Goal: Task Accomplishment & Management: Complete application form

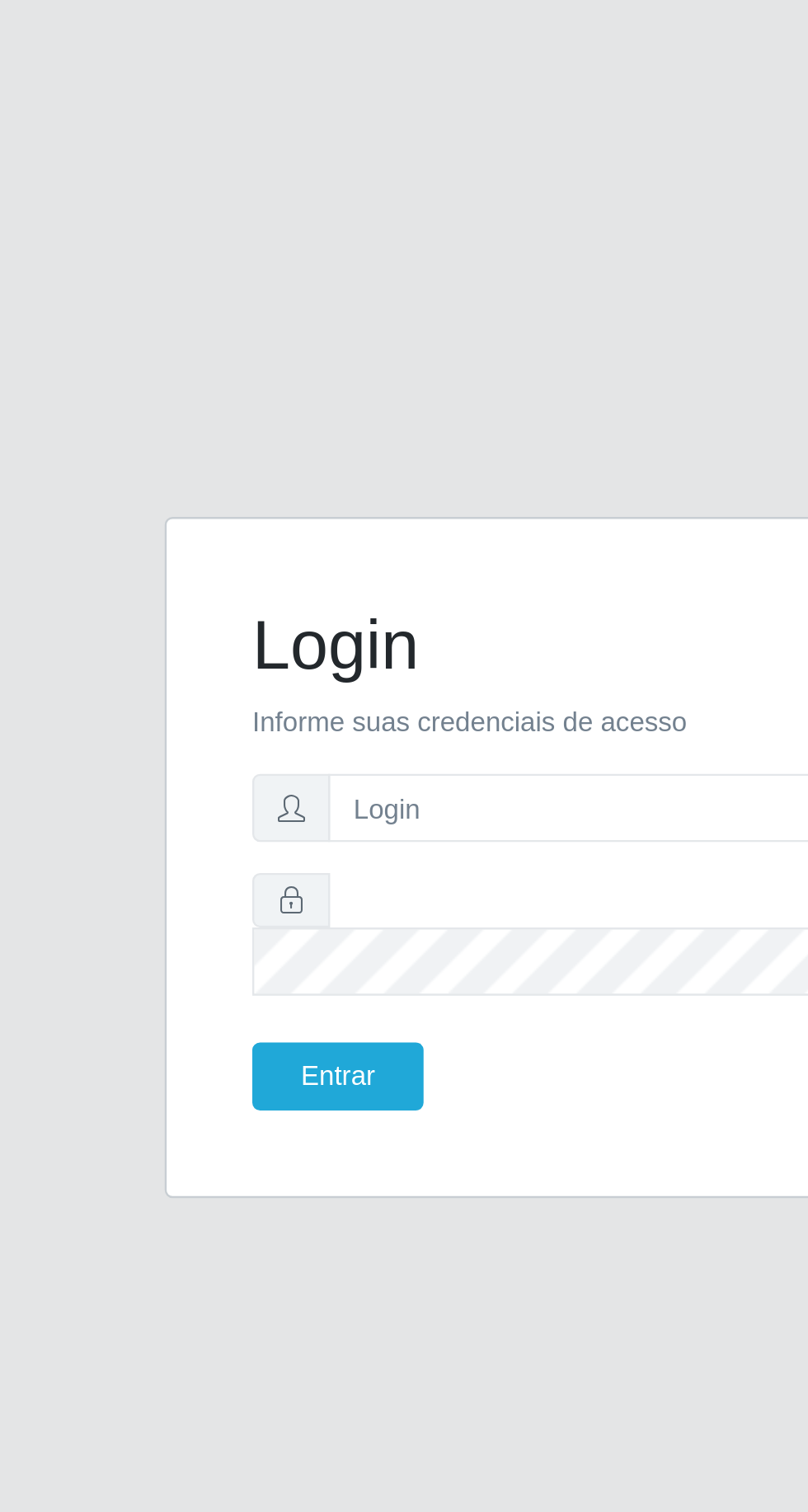
scroll to position [108, 0]
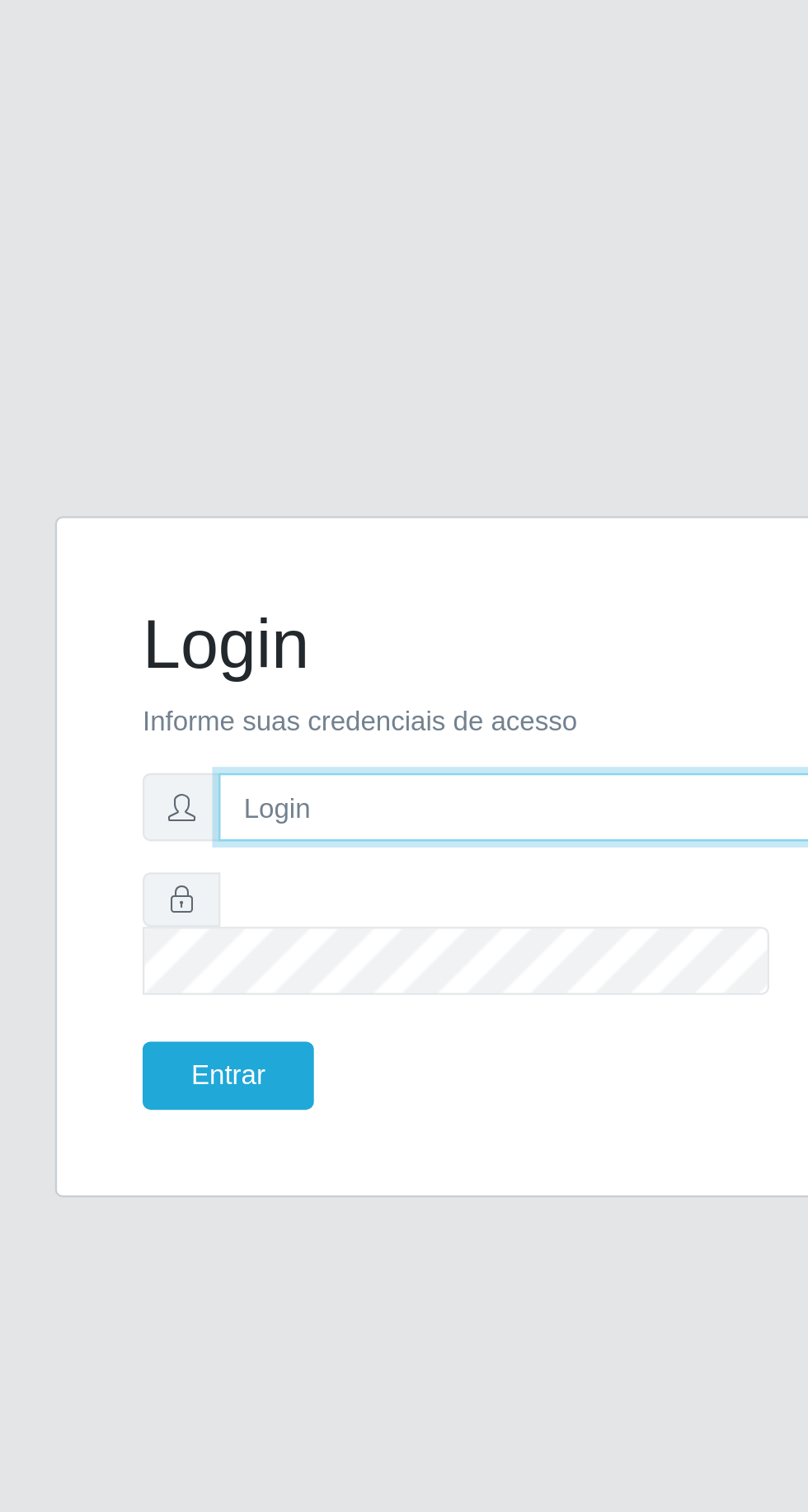
click at [318, 711] on input "text" at bounding box center [420, 724] width 264 height 29
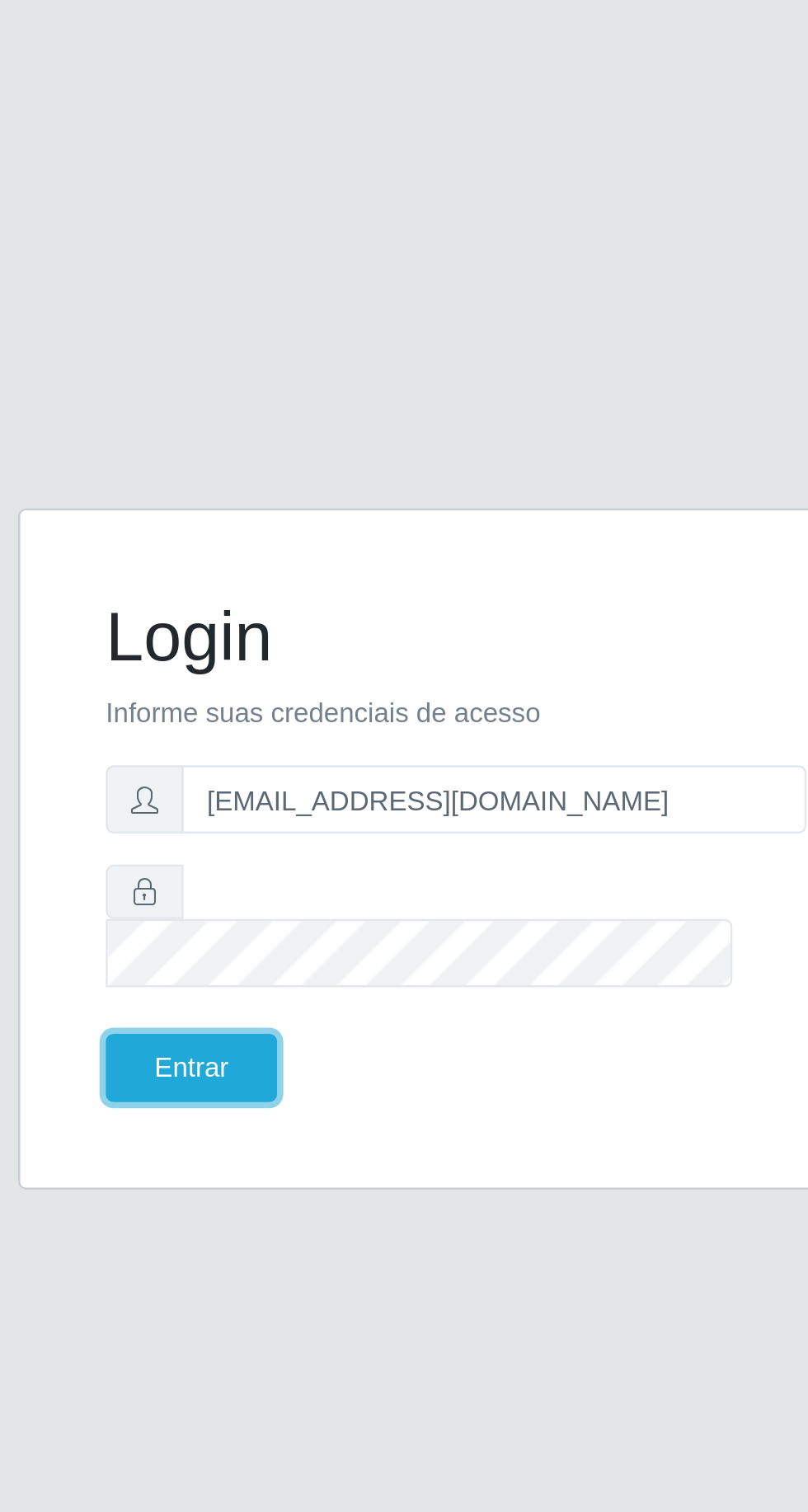
click at [281, 824] on button "Entrar" at bounding box center [292, 838] width 73 height 29
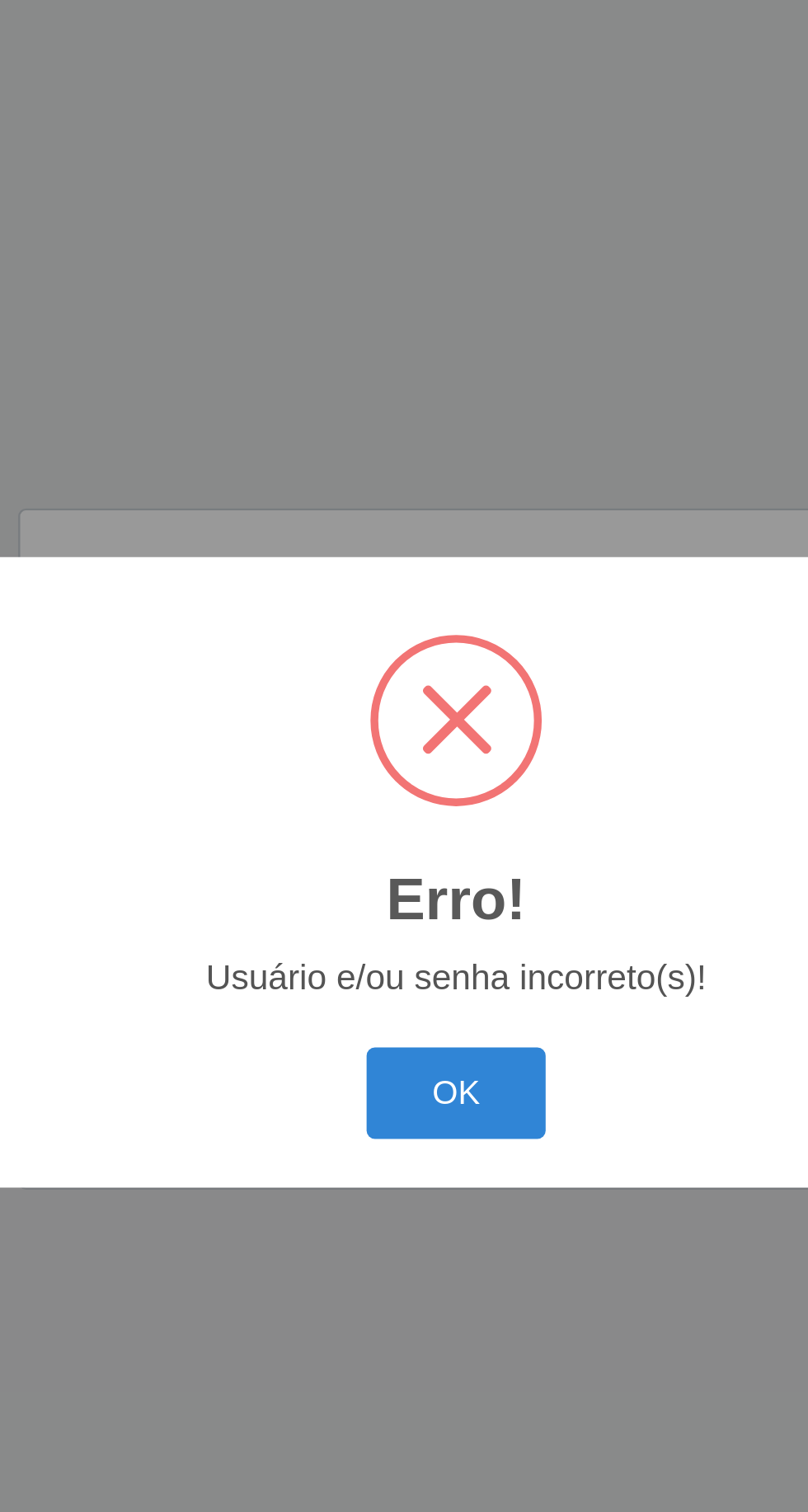
click at [382, 853] on button "OK" at bounding box center [404, 849] width 77 height 38
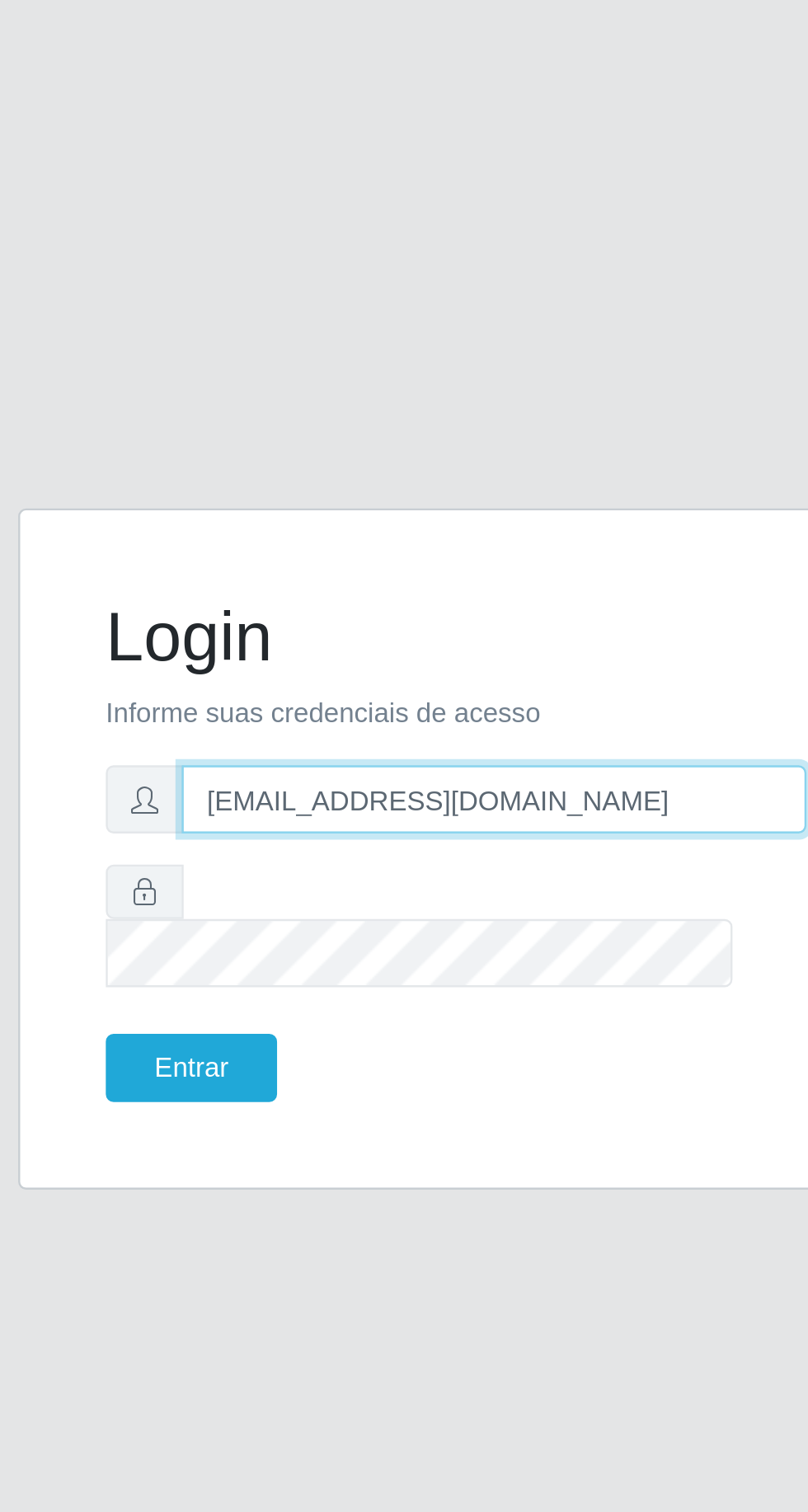
click at [465, 711] on input "[EMAIL_ADDRESS][DOMAIN_NAME]" at bounding box center [420, 724] width 264 height 29
type input "g"
type input "[EMAIL_ADDRESS][DOMAIN_NAME]"
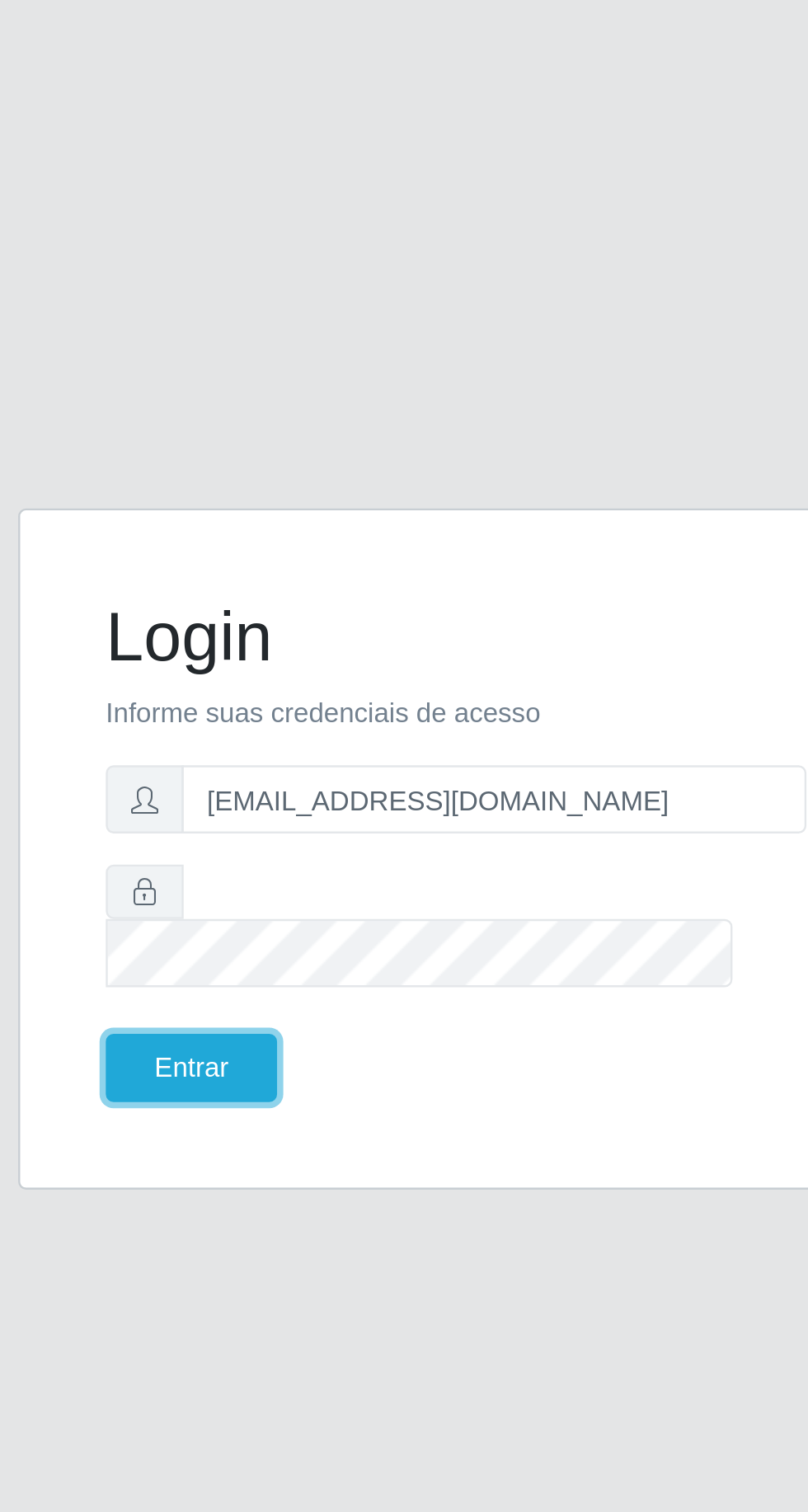
click at [295, 824] on button "Entrar" at bounding box center [292, 838] width 73 height 29
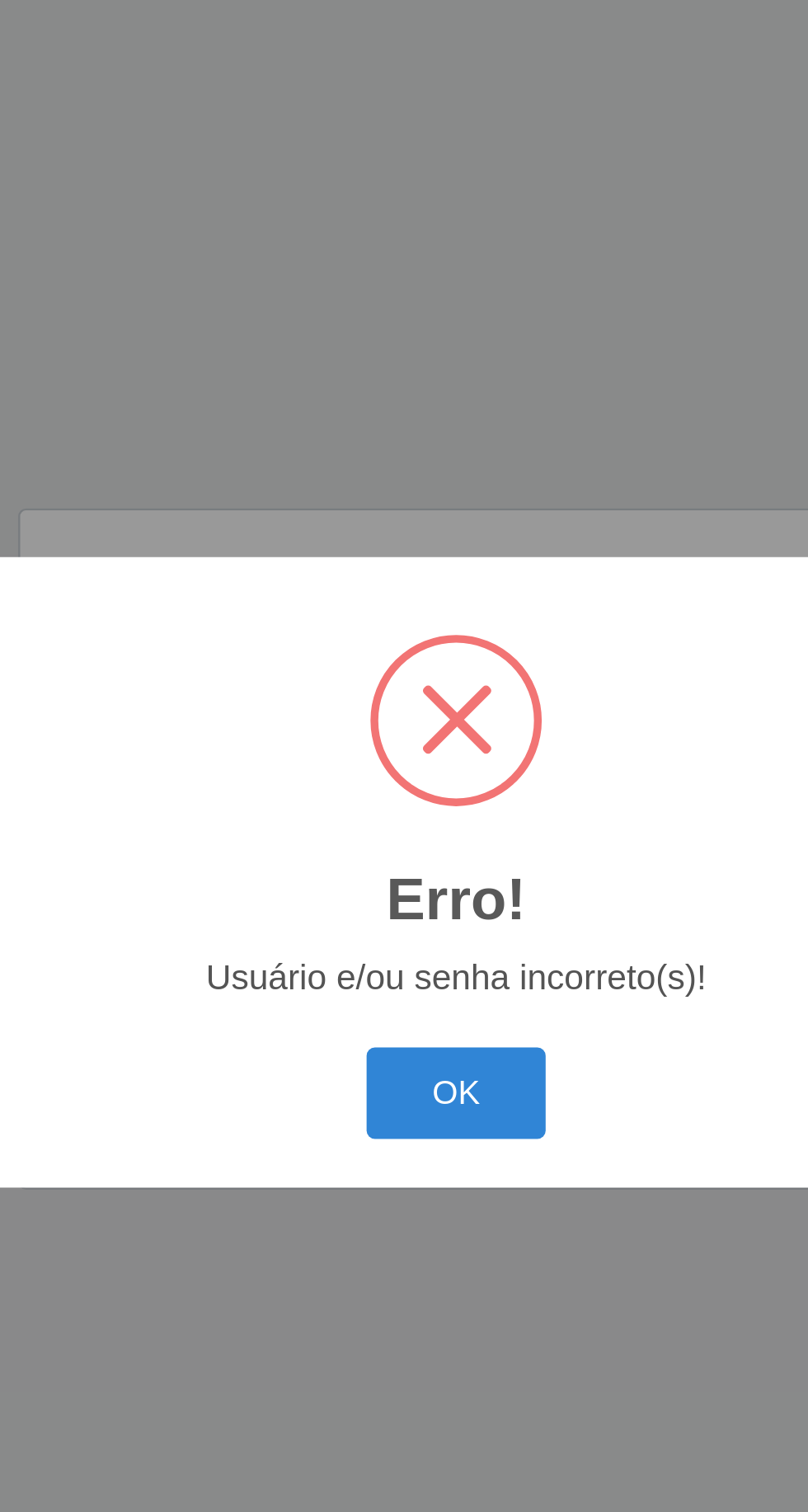
click at [403, 853] on button "OK" at bounding box center [404, 849] width 77 height 38
